Goal: Task Accomplishment & Management: Complete application form

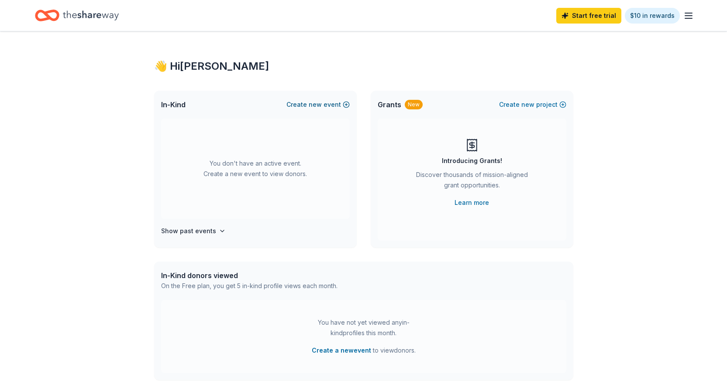
click at [305, 105] on button "Create new event" at bounding box center [317, 105] width 63 height 10
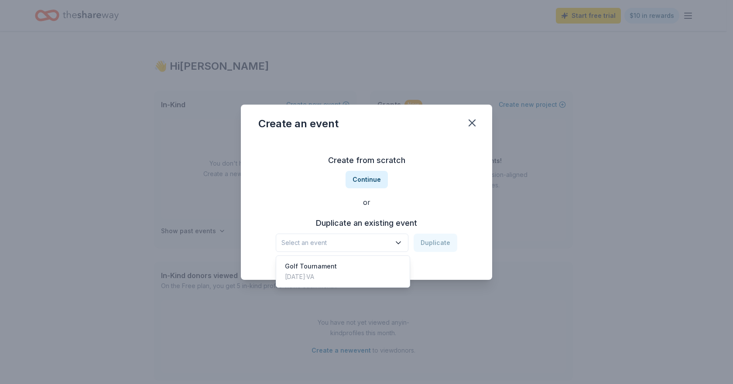
click at [370, 242] on span "Select an event" at bounding box center [335, 243] width 109 height 10
click at [367, 180] on button "Continue" at bounding box center [367, 179] width 42 height 17
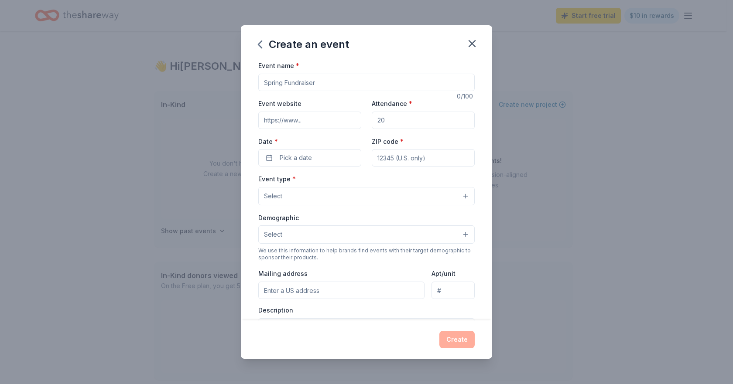
click at [324, 80] on input "Event name *" at bounding box center [366, 82] width 216 height 17
drag, startPoint x: 324, startPoint y: 80, endPoint x: 261, endPoint y: 79, distance: 63.7
click at [261, 79] on input "Event name *" at bounding box center [366, 82] width 216 height 17
type input "Fall Festival"
click at [402, 118] on input "Attendance *" at bounding box center [423, 120] width 103 height 17
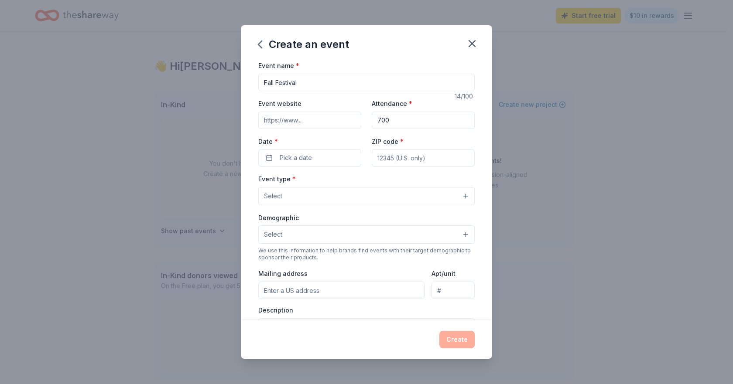
type input "700"
click at [306, 124] on input "Event website" at bounding box center [309, 120] width 103 height 17
type input "[DOMAIN_NAME]"
click at [288, 165] on button "Pick a date" at bounding box center [309, 157] width 103 height 17
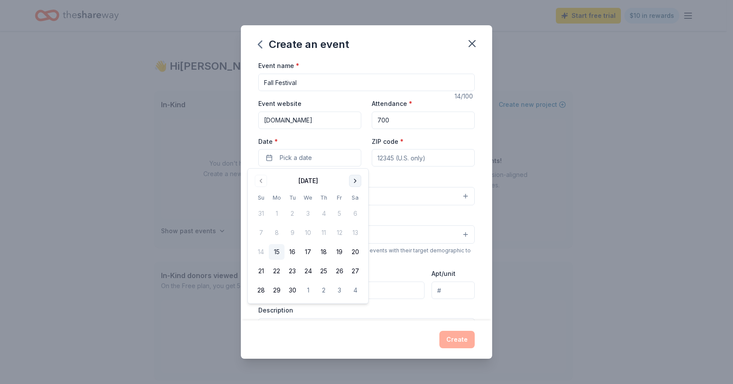
click at [358, 183] on button "Go to next month" at bounding box center [355, 181] width 12 height 12
click at [261, 290] on button "26" at bounding box center [261, 291] width 16 height 16
click at [465, 159] on input "ZIP code *" at bounding box center [423, 157] width 103 height 17
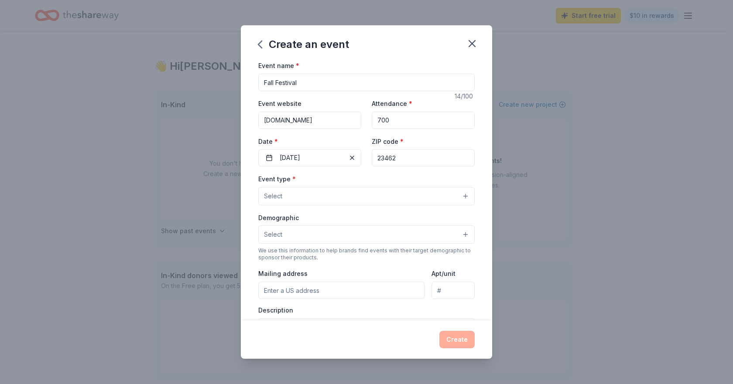
type input "23462"
click at [321, 198] on button "Select" at bounding box center [366, 196] width 216 height 18
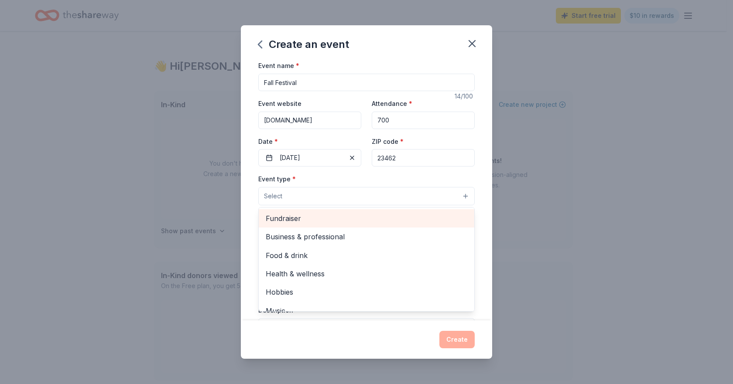
click at [320, 220] on span "Fundraiser" at bounding box center [367, 218] width 202 height 11
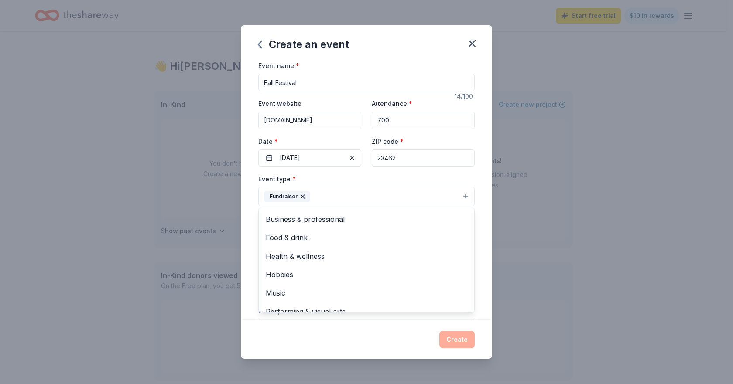
click at [475, 227] on div "Event name * Fall Festival 14 /100 Event website [DOMAIN_NAME] Attendance * 700…" at bounding box center [366, 190] width 251 height 260
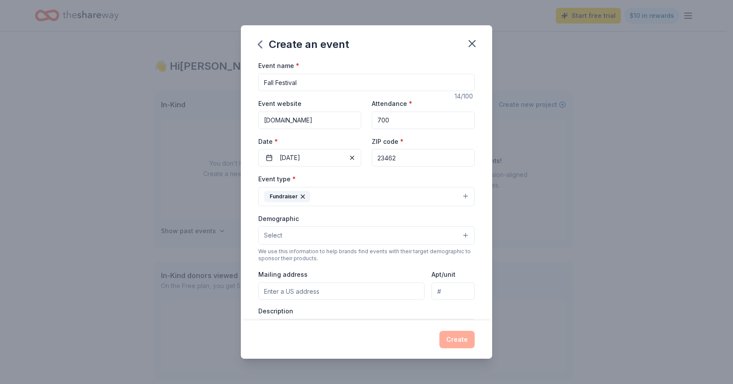
click at [357, 242] on button "Select" at bounding box center [366, 236] width 216 height 18
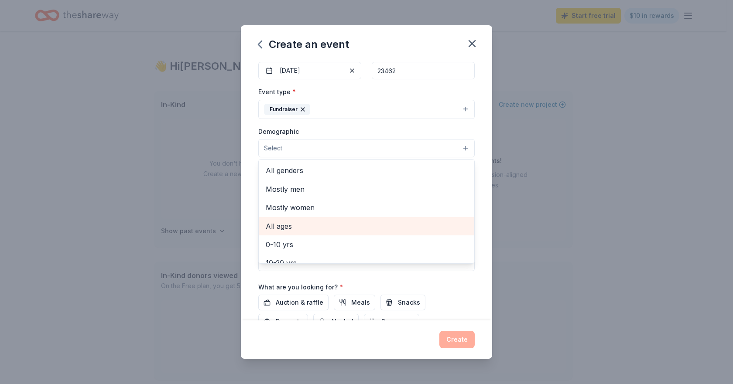
click at [318, 227] on span "All ages" at bounding box center [367, 226] width 202 height 11
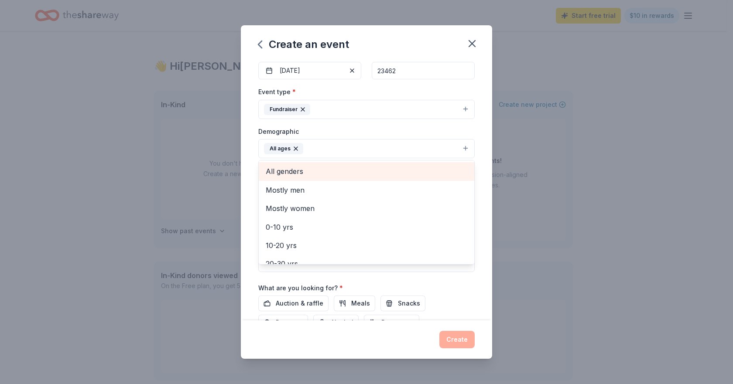
click at [317, 170] on span "All genders" at bounding box center [367, 171] width 202 height 11
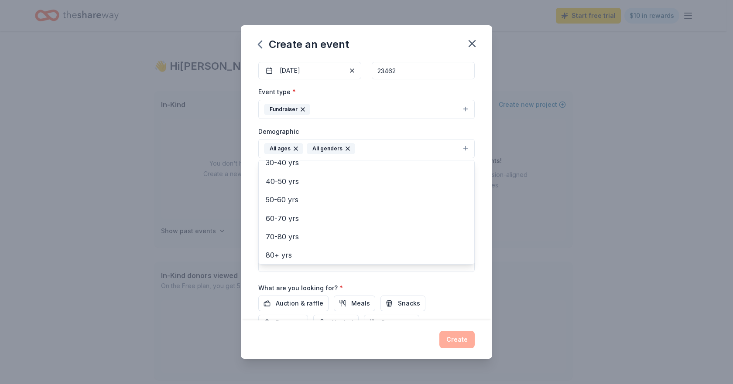
scroll to position [103, 0]
click at [479, 228] on div "Event name * Fall Festival 14 /100 Event website [DOMAIN_NAME] Attendance * 700…" at bounding box center [366, 190] width 251 height 260
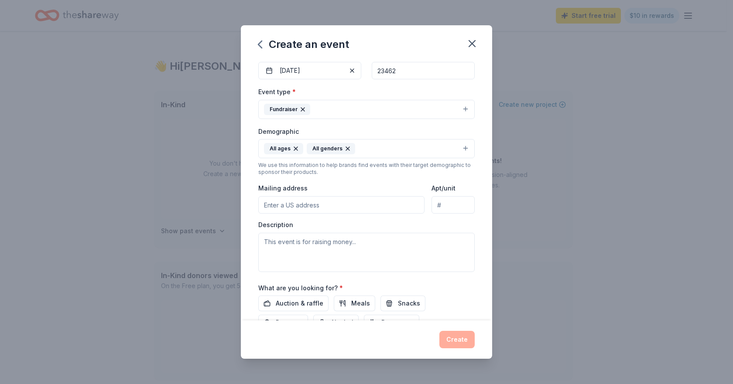
click at [344, 148] on icon "button" at bounding box center [347, 148] width 7 height 7
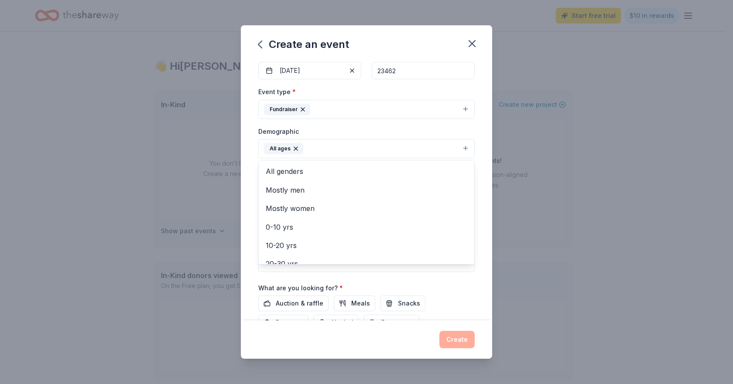
click at [476, 174] on div "Event name * Fall Festival 14 /100 Event website [DOMAIN_NAME] Attendance * 700…" at bounding box center [366, 190] width 251 height 260
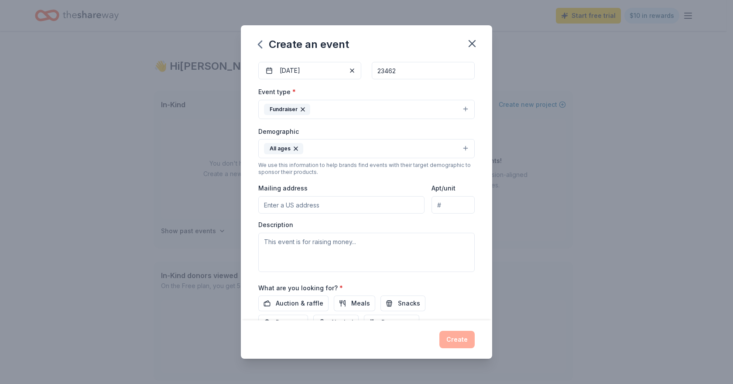
click at [289, 207] on input "Mailing address" at bounding box center [341, 204] width 166 height 17
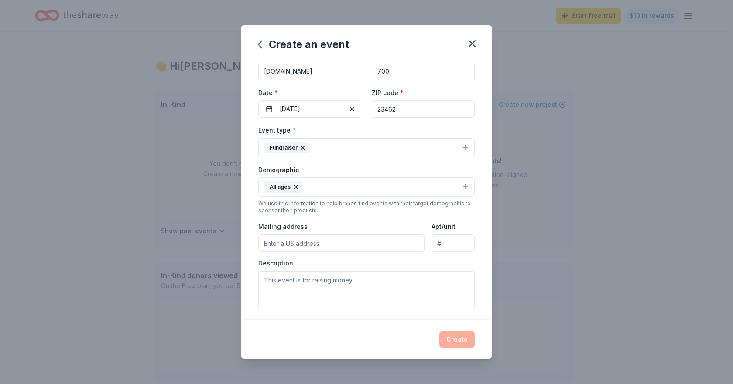
scroll to position [27, 0]
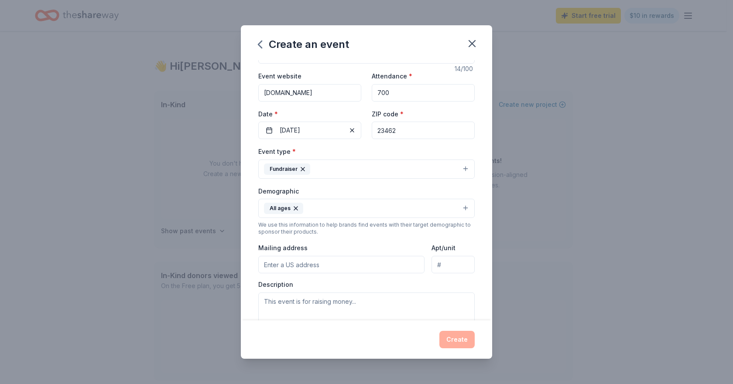
click at [317, 95] on input "[DOMAIN_NAME]" at bounding box center [309, 92] width 103 height 17
paste input "[URL][DOMAIN_NAME]"
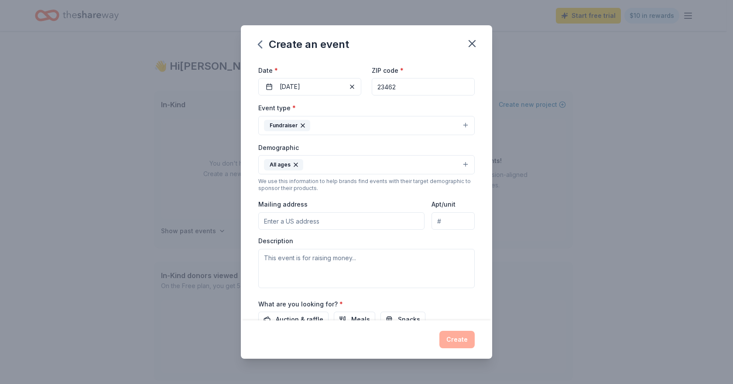
scroll to position [158, 0]
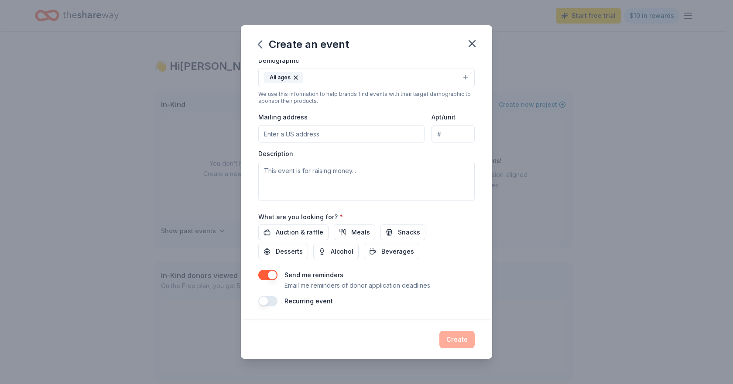
type input "[URL][DOMAIN_NAME]"
click at [335, 175] on textarea at bounding box center [366, 181] width 216 height 39
click at [309, 173] on textarea at bounding box center [366, 181] width 216 height 39
paste textarea "Every dollar raised directly supports Strelitz International Academy, helping u…"
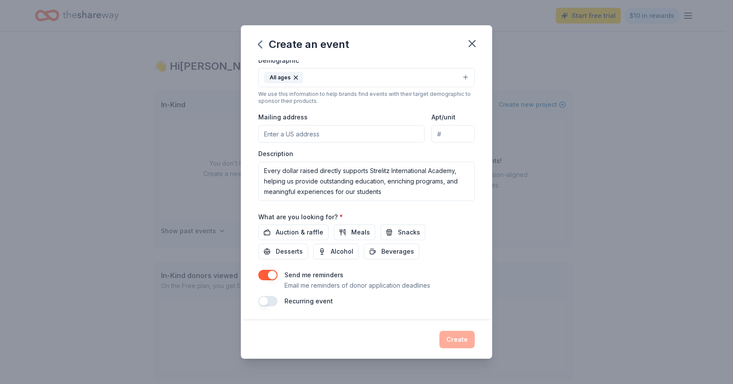
click at [326, 133] on input "Mailing address" at bounding box center [341, 133] width 166 height 17
drag, startPoint x: 405, startPoint y: 193, endPoint x: 231, endPoint y: 165, distance: 176.5
click at [231, 165] on div "Create an event Event name * Fall Festival 14 /100 Event website [URL][DOMAIN_N…" at bounding box center [366, 192] width 733 height 384
paste textarea "We invite our entire community to get involved and help make the 3rd Annual Str…"
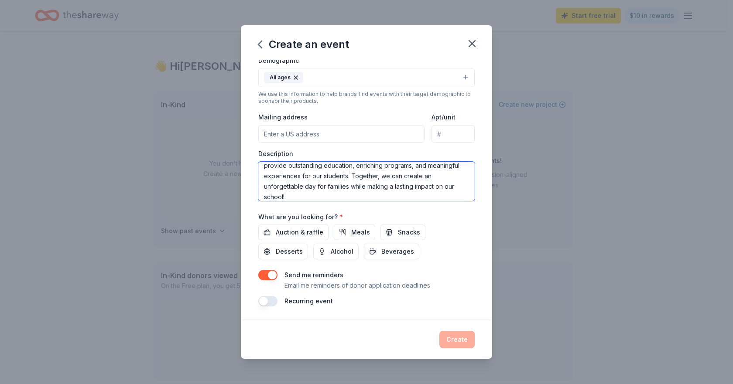
type textarea "We invite our entire community to get involved and help make the 3rd Annual Str…"
click at [312, 134] on input "Mailing address" at bounding box center [341, 133] width 166 height 17
type input "[STREET_ADDRESS][PERSON_NAME][US_STATE]"
click at [275, 301] on button "button" at bounding box center [267, 301] width 19 height 10
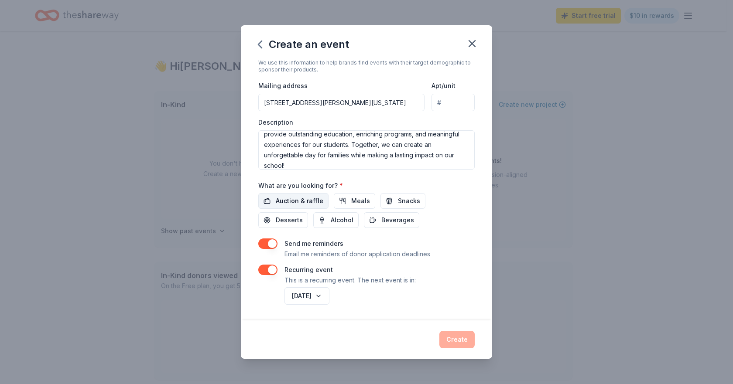
click at [307, 200] on span "Auction & raffle" at bounding box center [300, 201] width 48 height 10
click at [453, 274] on div "Recurring event This is a recurring event. The next event is in:" at bounding box center [366, 275] width 216 height 21
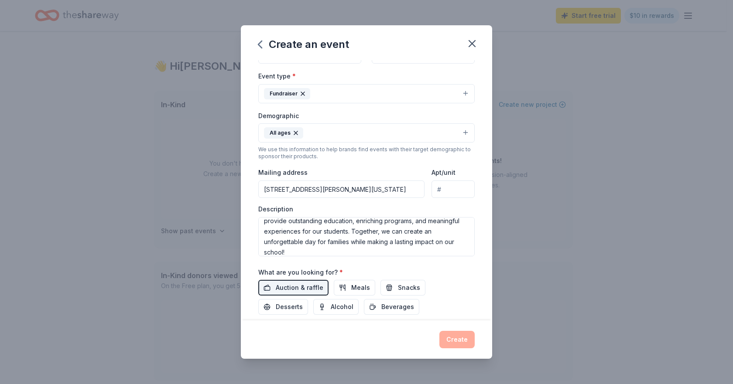
scroll to position [115, 0]
click at [426, 244] on textarea "We invite our entire community to get involved and help make the 3rd Annual Str…" at bounding box center [366, 237] width 216 height 39
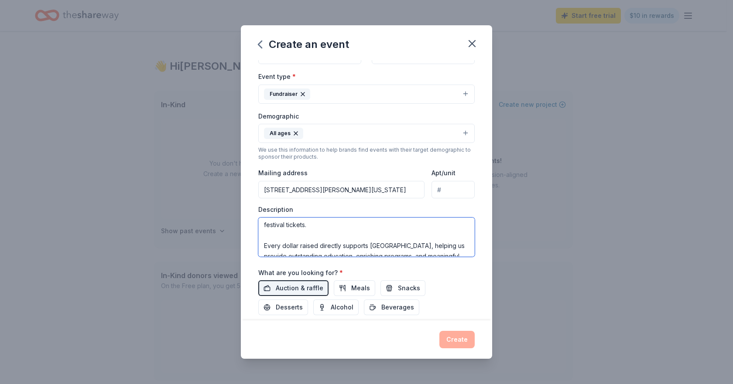
scroll to position [84, 0]
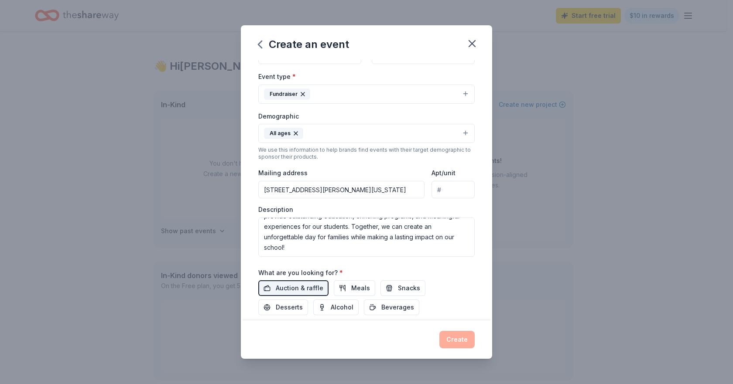
click at [445, 195] on input "Apt/unit" at bounding box center [453, 189] width 43 height 17
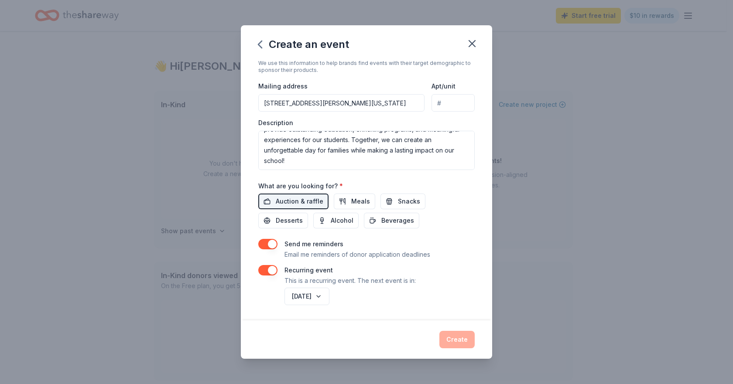
scroll to position [202, 0]
click at [457, 337] on div "Create" at bounding box center [366, 339] width 216 height 17
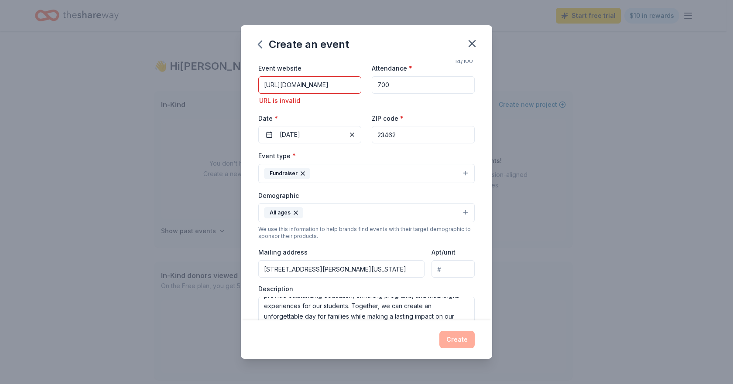
scroll to position [0, 0]
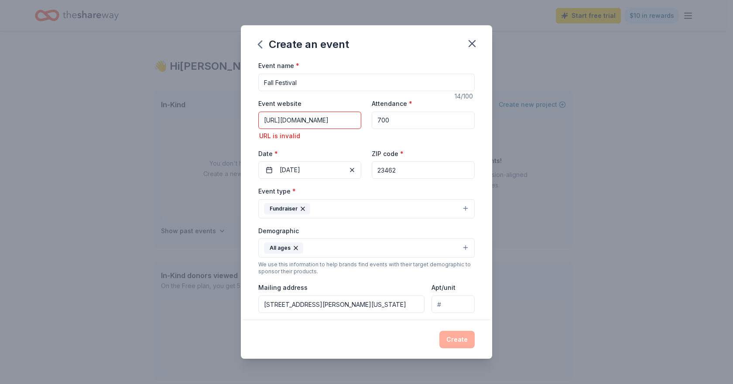
click at [289, 117] on input "[URL][DOMAIN_NAME]" at bounding box center [309, 120] width 103 height 17
drag, startPoint x: 285, startPoint y: 120, endPoint x: 221, endPoint y: 120, distance: 64.2
click at [221, 120] on div "Create an event Event name * Fall Festival 14 /100 Event website [URL][DOMAIN_N…" at bounding box center [366, 192] width 733 height 384
click at [329, 123] on input "[DOMAIN_NAME][URL]" at bounding box center [309, 120] width 103 height 17
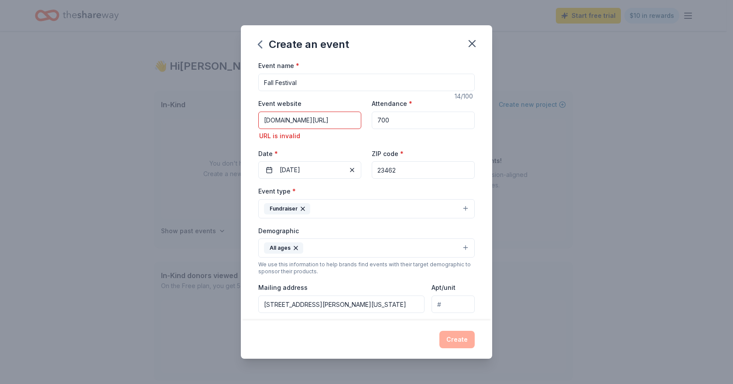
click at [329, 123] on input "[DOMAIN_NAME][URL]" at bounding box center [309, 120] width 103 height 17
paste input "https://"
type input "[URL][DOMAIN_NAME]"
click at [289, 124] on input "[URL][DOMAIN_NAME]" at bounding box center [309, 120] width 103 height 17
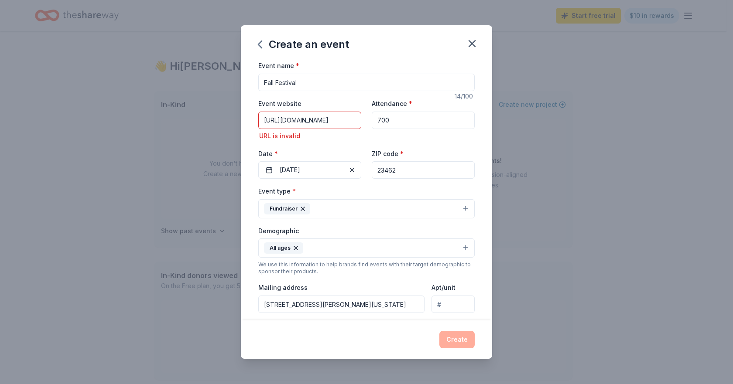
click at [289, 124] on input "[URL][DOMAIN_NAME]" at bounding box center [309, 120] width 103 height 17
click at [309, 121] on input "Event website" at bounding box center [309, 120] width 103 height 17
paste input "[URL][DOMAIN_NAME]"
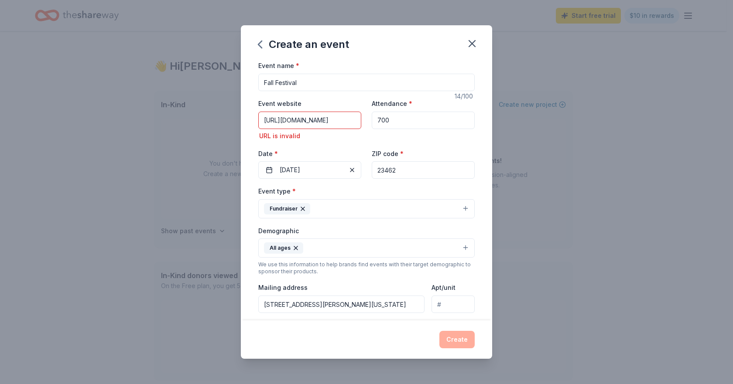
type input "[URL][DOMAIN_NAME]"
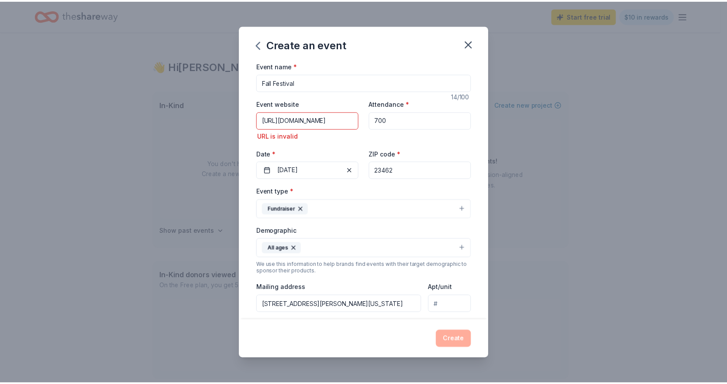
scroll to position [0, 0]
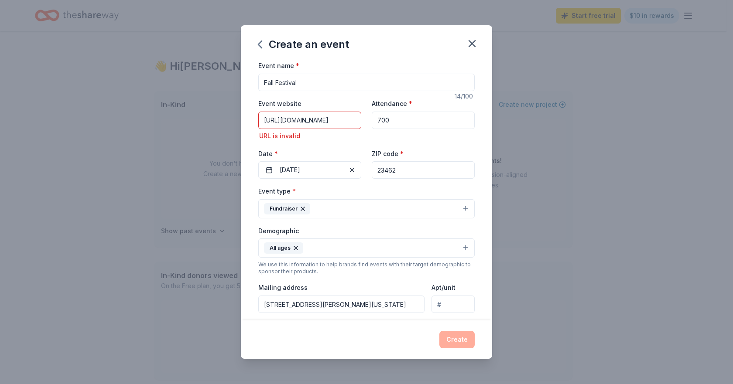
click at [299, 150] on label "Date *" at bounding box center [309, 154] width 103 height 9
click at [299, 161] on button "[DATE]" at bounding box center [309, 169] width 103 height 17
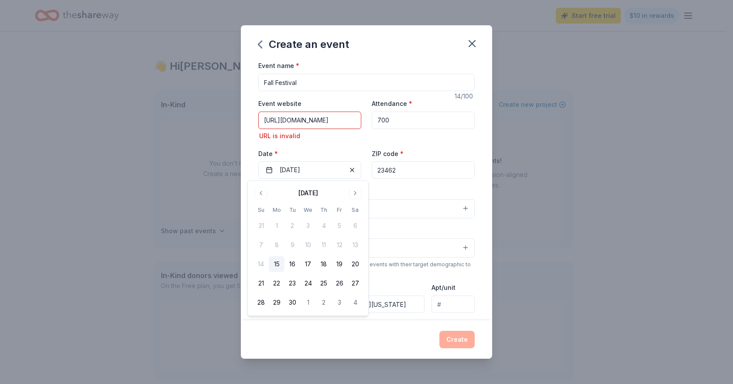
click at [308, 121] on input "[URL][DOMAIN_NAME]" at bounding box center [309, 120] width 103 height 17
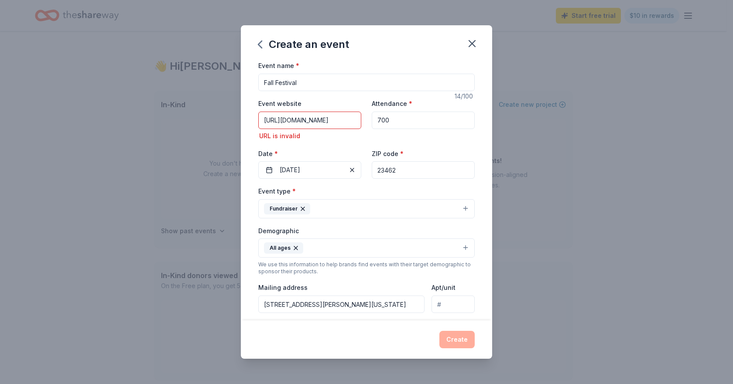
click at [308, 121] on input "[URL][DOMAIN_NAME]" at bounding box center [309, 120] width 103 height 17
click at [333, 115] on input "[URL][DOMAIN_NAME]" at bounding box center [309, 120] width 103 height 17
click at [331, 116] on input "[URL][DOMAIN_NAME]" at bounding box center [309, 120] width 103 height 17
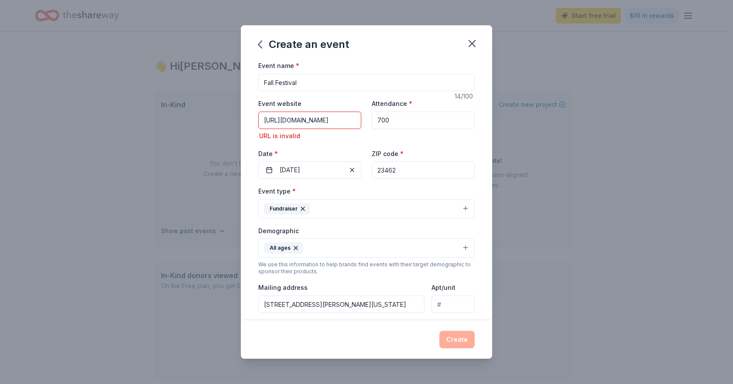
click at [331, 116] on input "[URL][DOMAIN_NAME]" at bounding box center [309, 120] width 103 height 17
paste input "[URL][DOMAIN_NAME]"
type input "[URL][DOMAIN_NAME]"
click at [450, 335] on button "Create" at bounding box center [456, 339] width 35 height 17
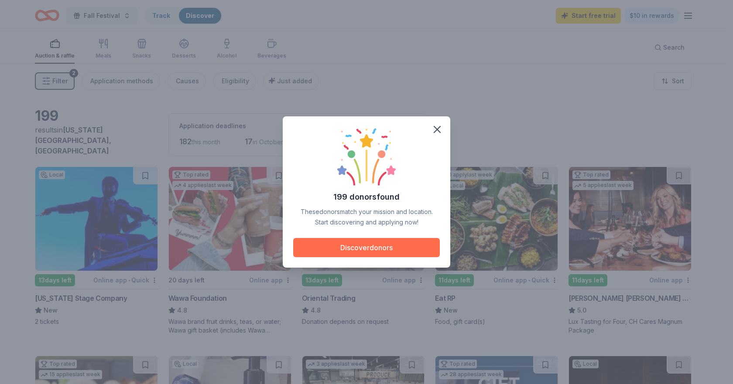
click at [354, 249] on button "Discover donors" at bounding box center [366, 247] width 147 height 19
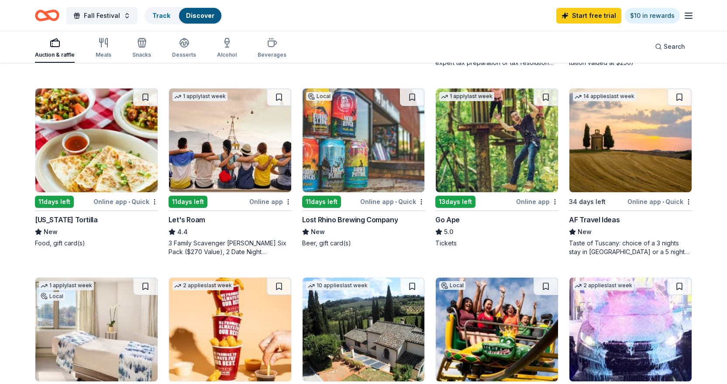
scroll to position [480, 0]
